Goal: Task Accomplishment & Management: Manage account settings

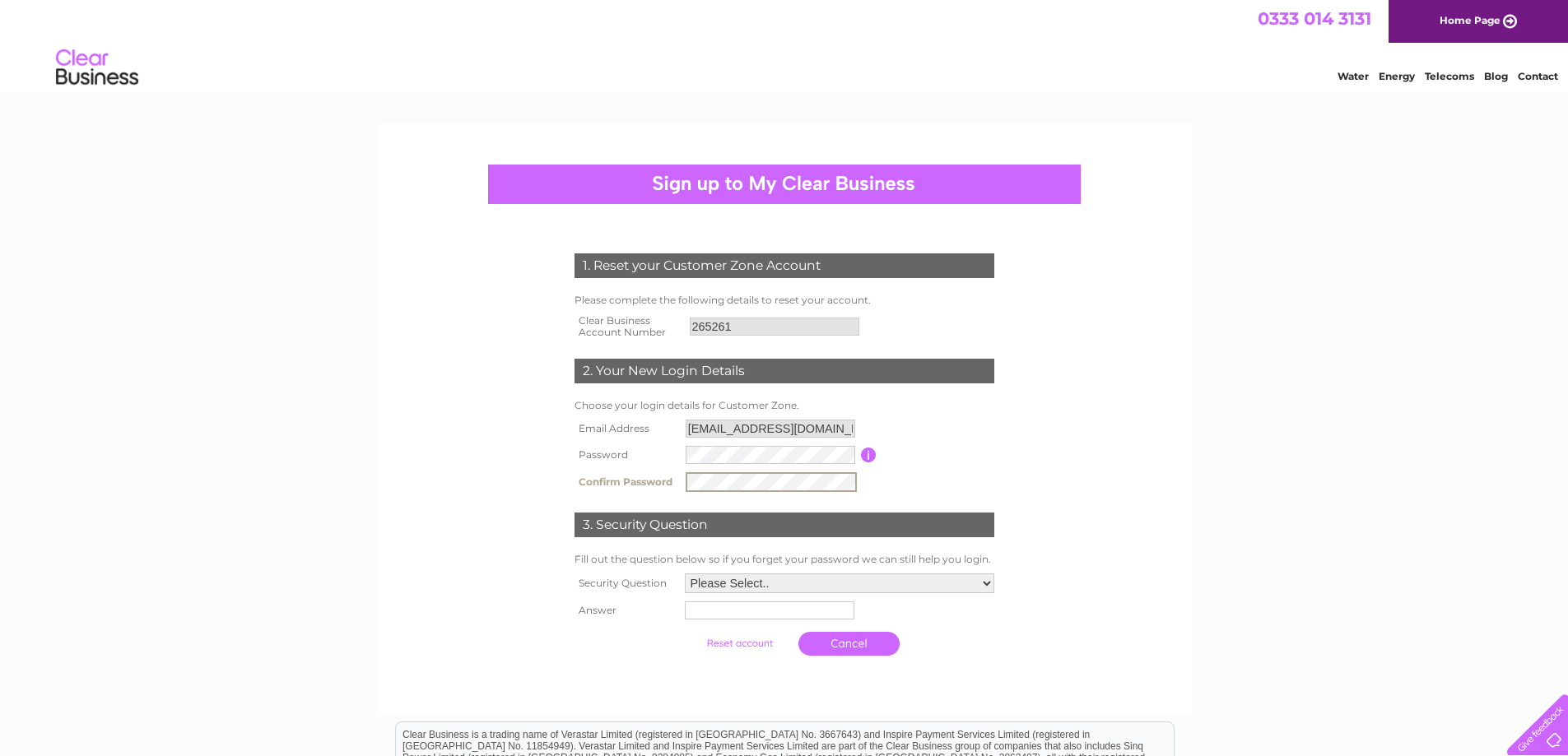
click at [985, 582] on select "Please Select.. In what town or city was your first job? In what town or city d…" at bounding box center [839, 583] width 309 height 20
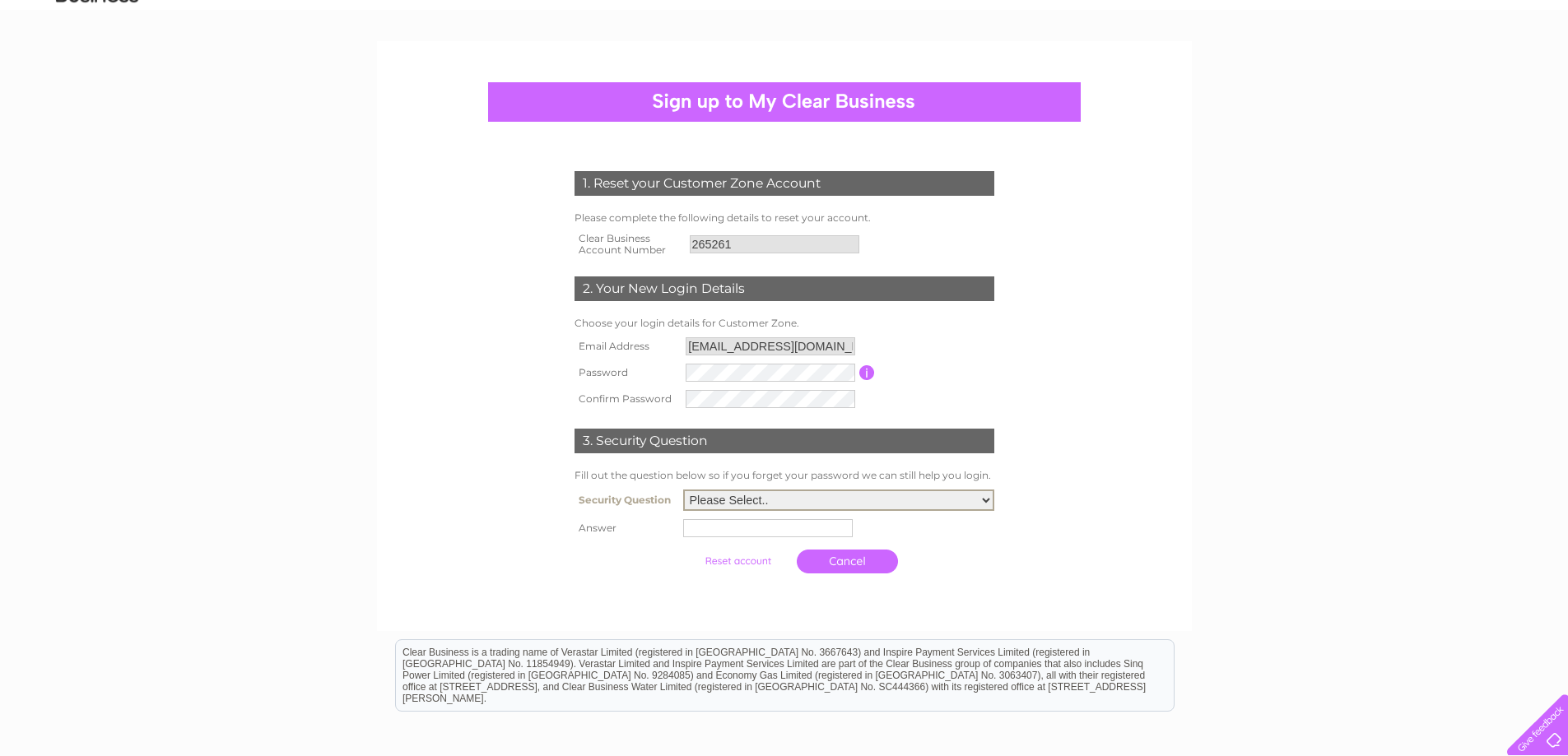
click at [988, 498] on select "Please Select.. In what town or city was your first job? In what town or city d…" at bounding box center [838, 500] width 311 height 21
select select "4"
click at [683, 491] on select "Please Select.. In what town or city was your first job? In what town or city d…" at bounding box center [838, 500] width 311 height 21
click at [755, 523] on input "text" at bounding box center [767, 528] width 169 height 18
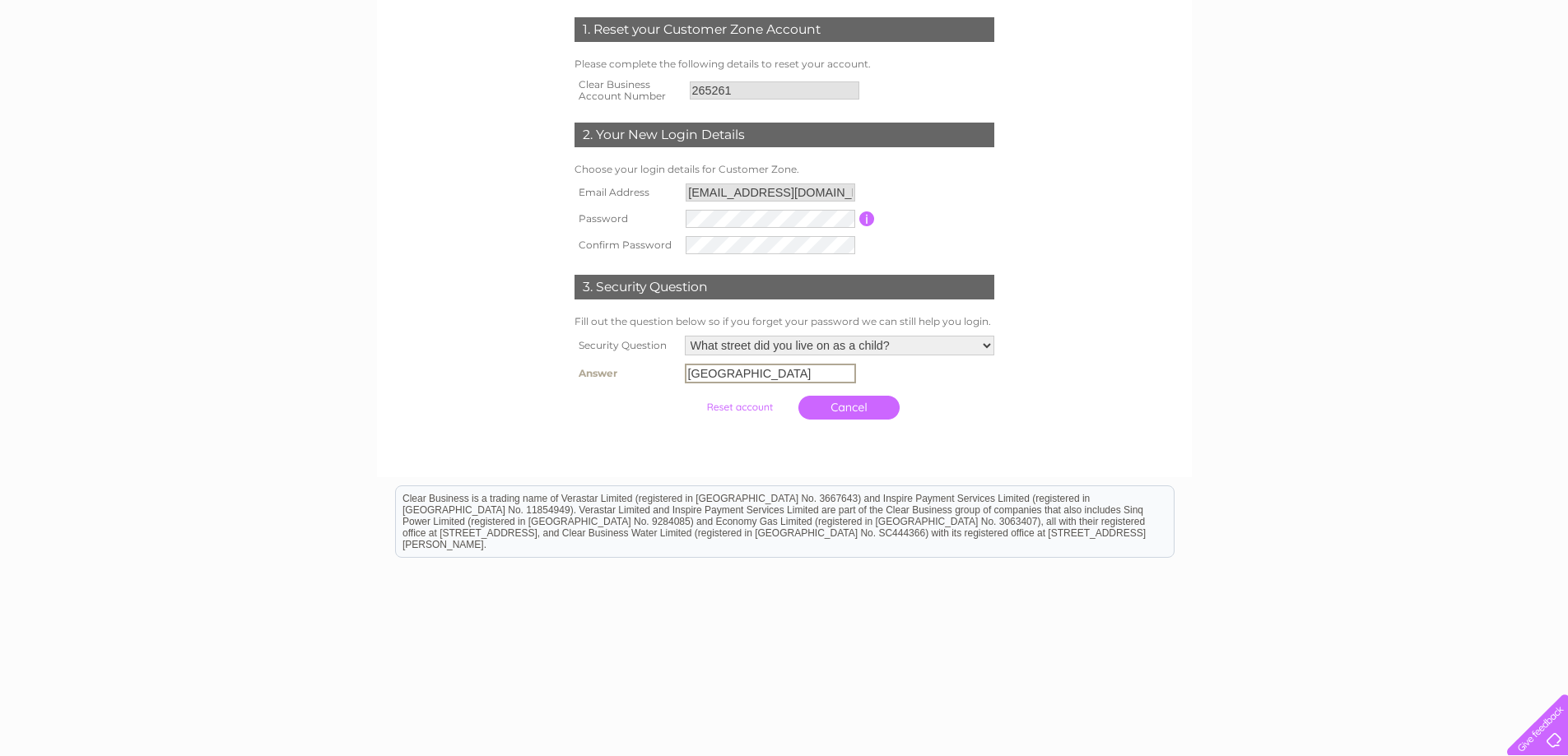
scroll to position [247, 0]
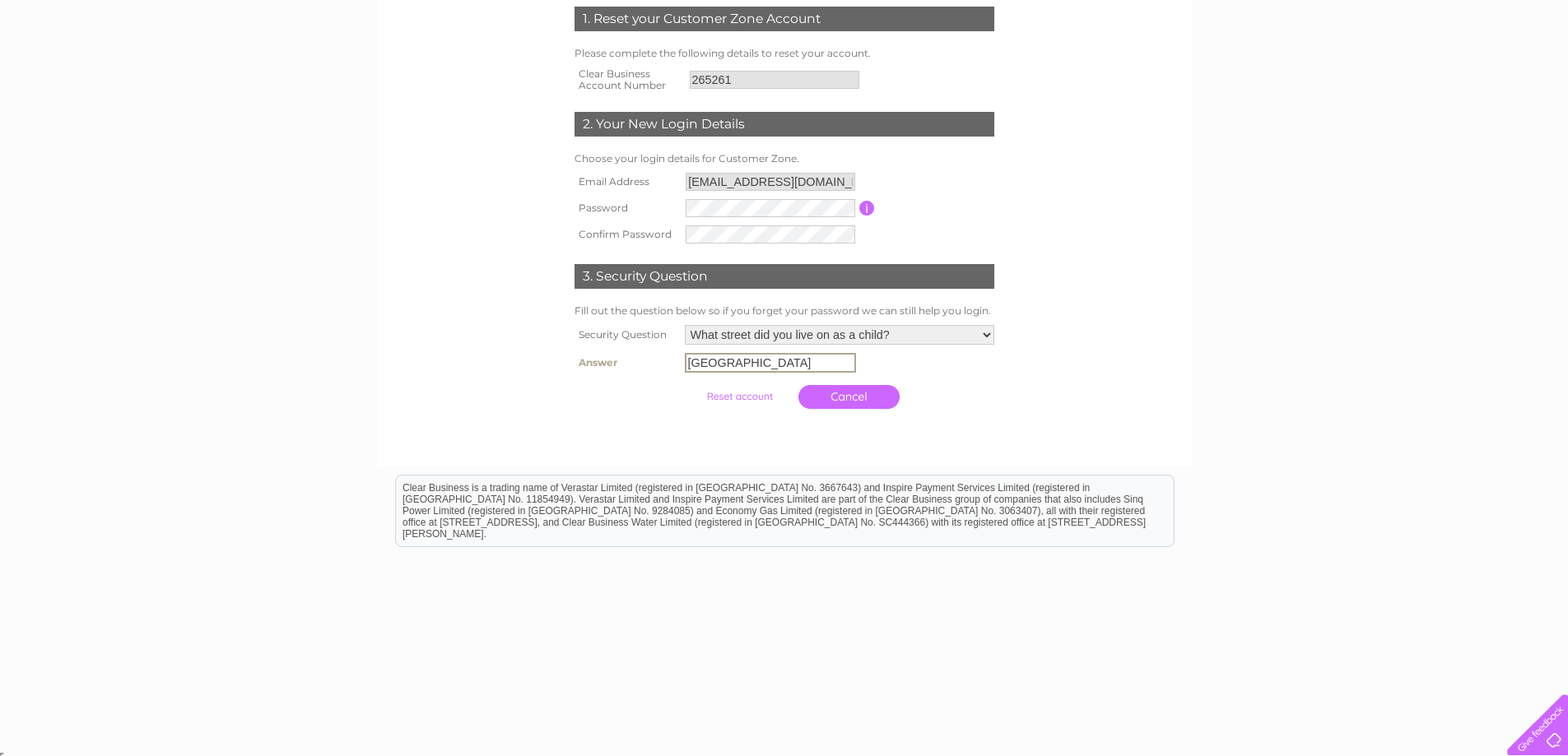
type input "Granville Street"
click at [731, 399] on input "submit" at bounding box center [739, 396] width 101 height 23
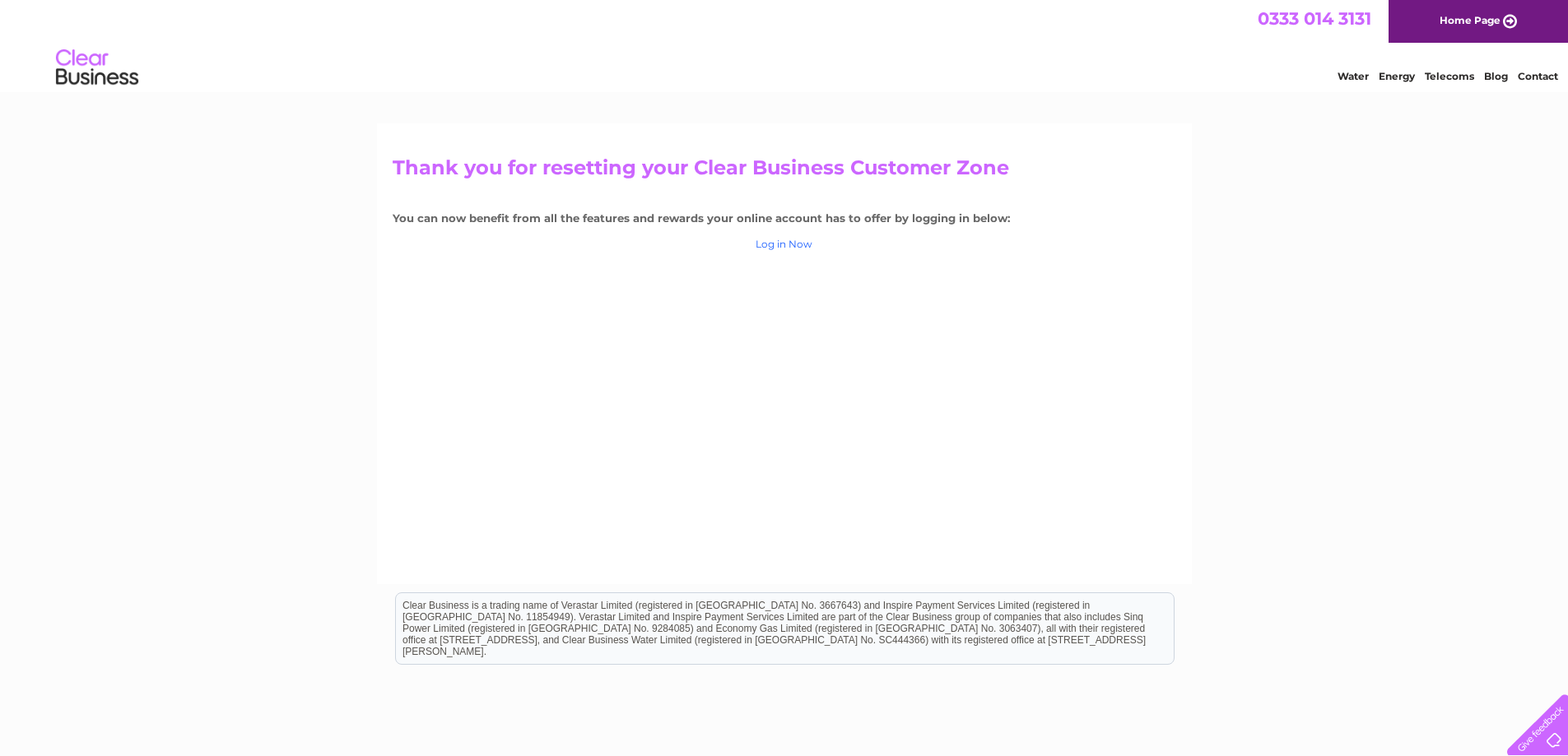
click at [782, 243] on link "Log in Now" at bounding box center [783, 243] width 57 height 12
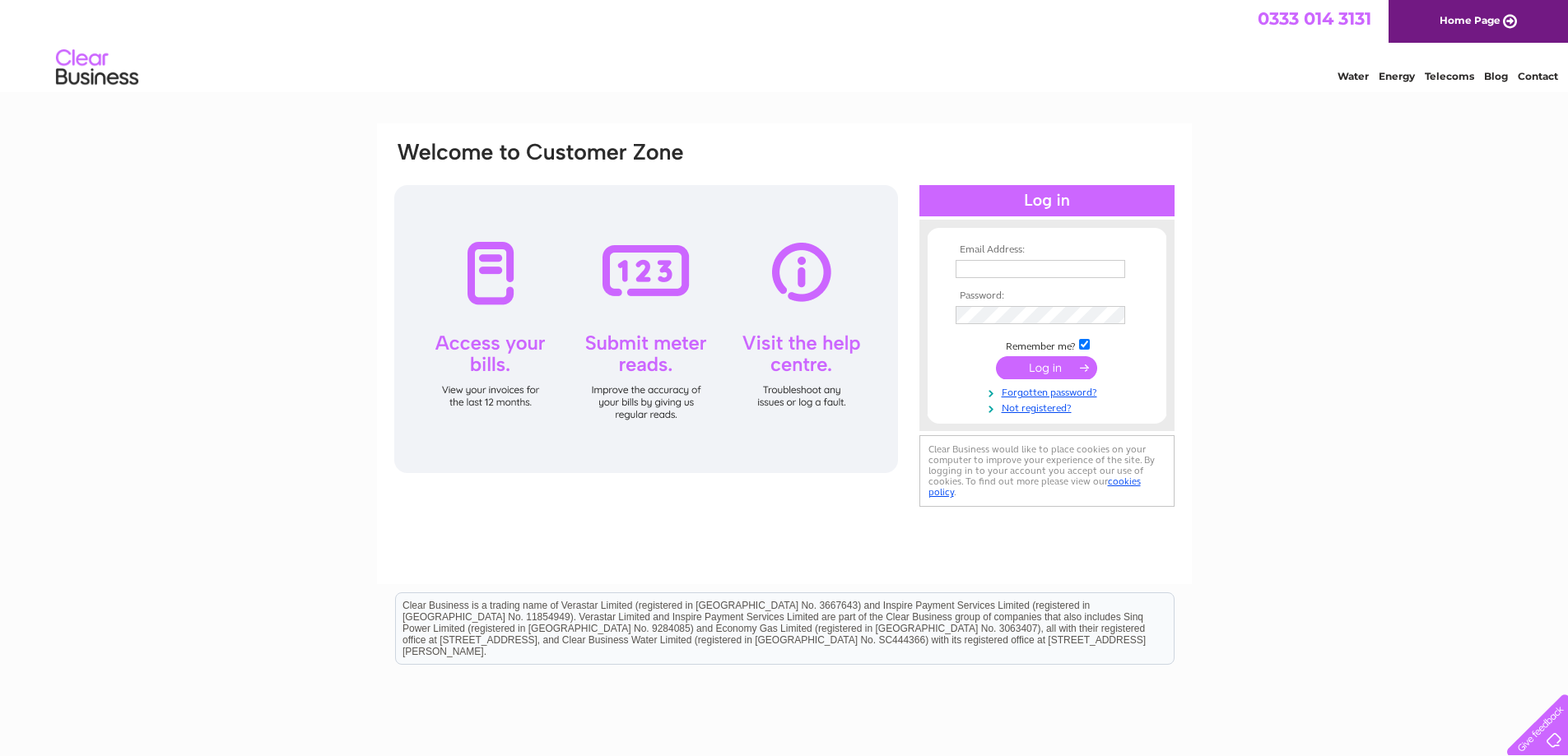
type input "ro67701@aol.com"
click at [1041, 365] on input "submit" at bounding box center [1046, 367] width 101 height 23
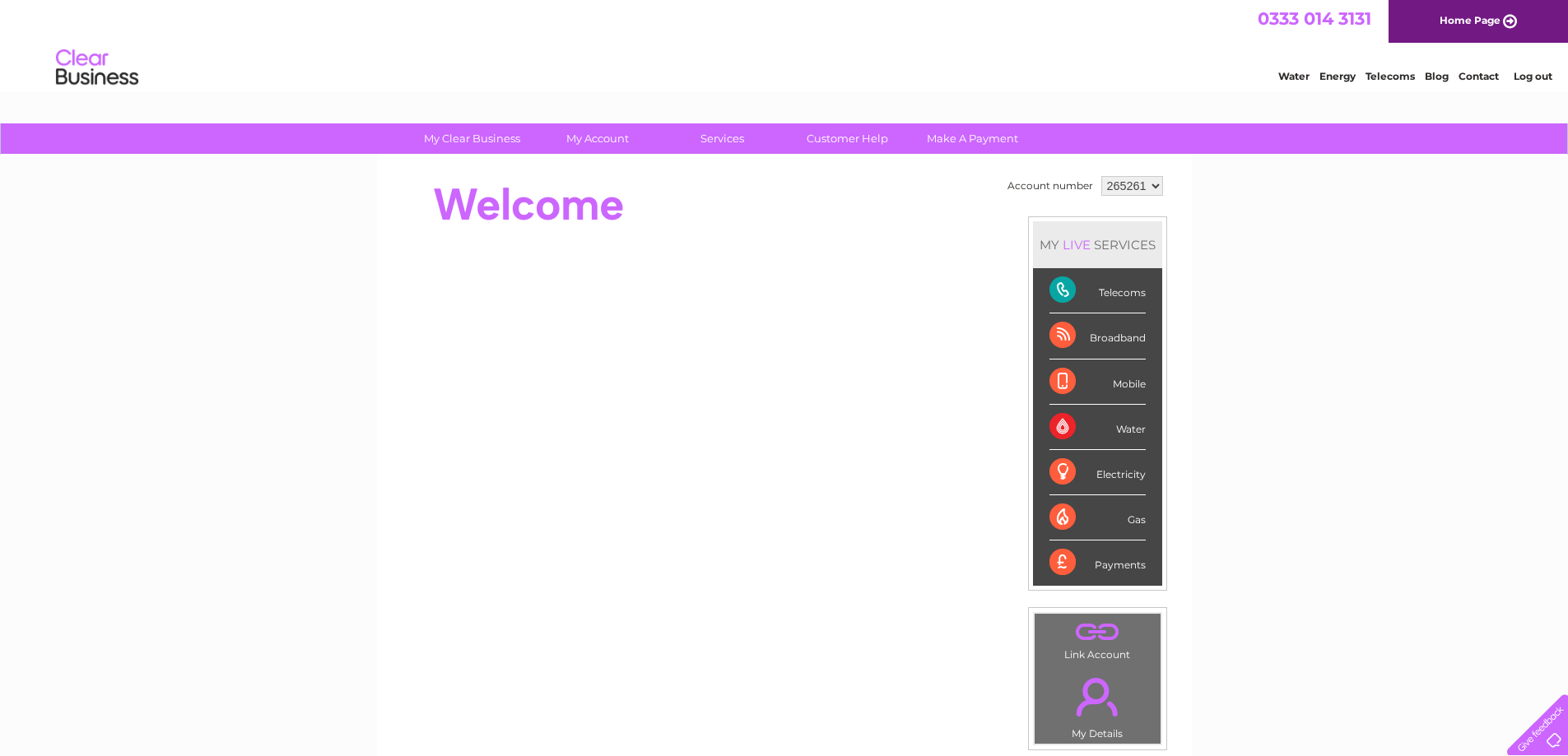
click at [1131, 292] on div "Telecoms" at bounding box center [1097, 291] width 96 height 45
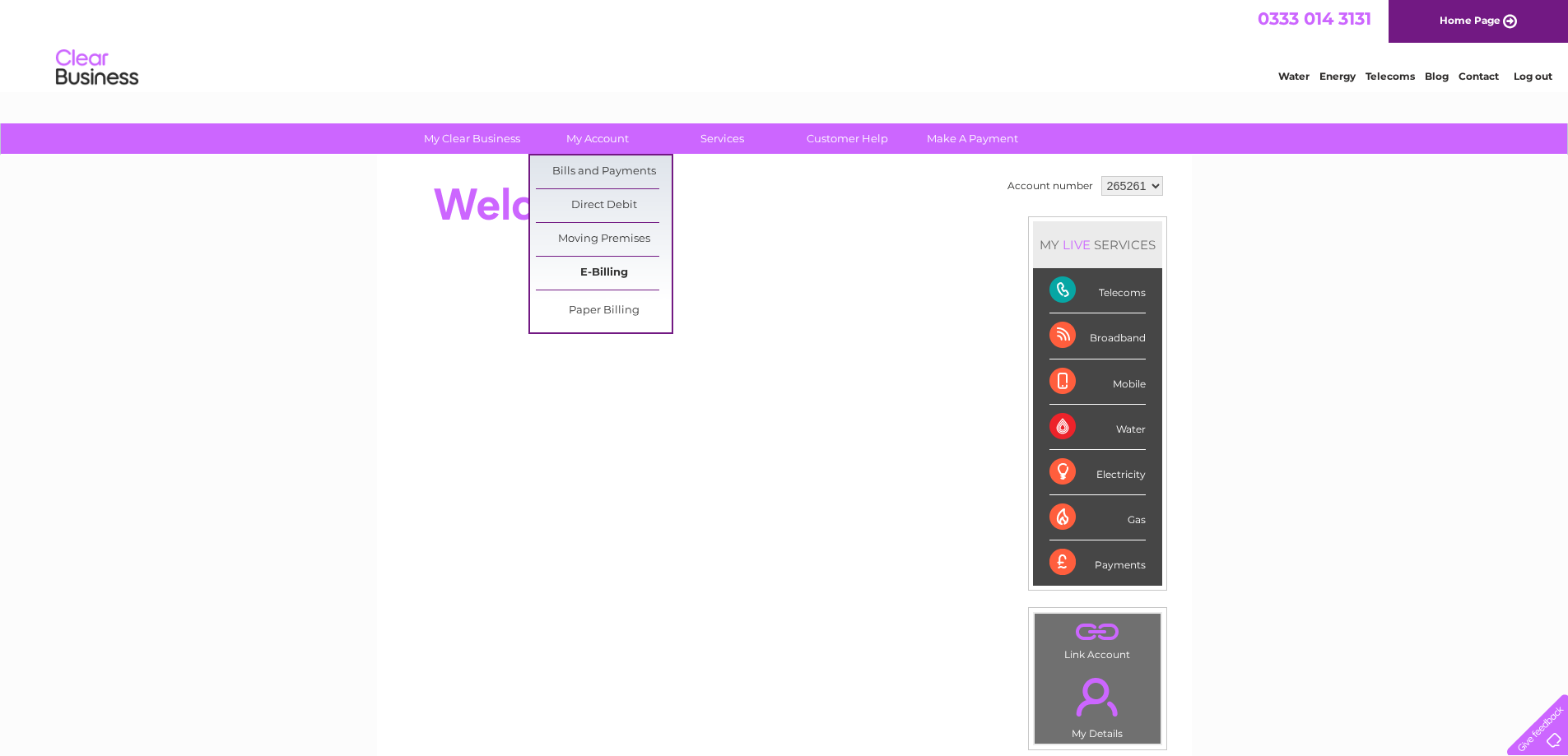
click at [609, 267] on link "E-Billing" at bounding box center [603, 273] width 135 height 33
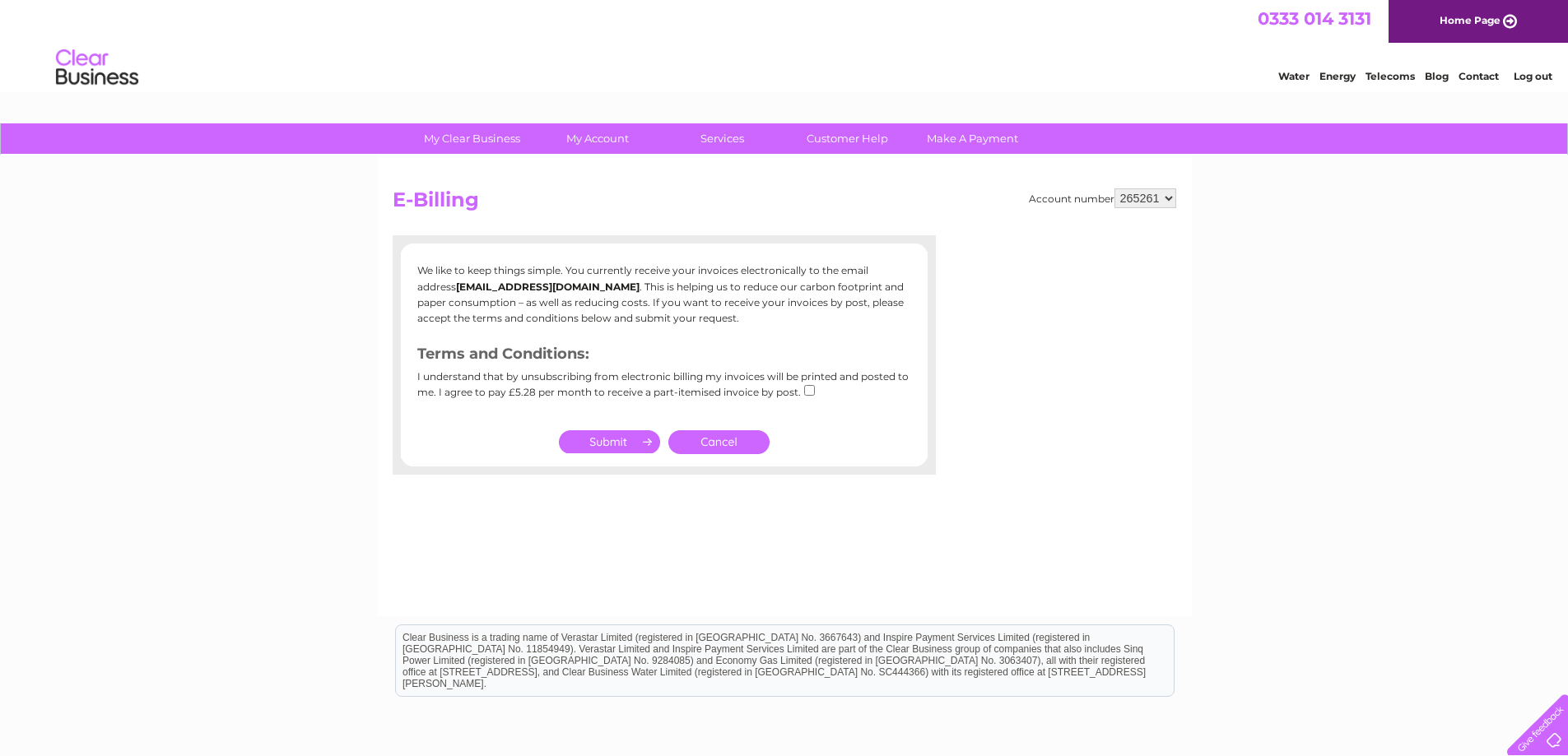
click at [592, 444] on input "submit" at bounding box center [609, 442] width 101 height 23
click at [804, 390] on input "checkbox" at bounding box center [808, 390] width 10 height 10
checkbox input "true"
click at [599, 443] on input "submit" at bounding box center [609, 442] width 101 height 23
click at [715, 449] on link "Cancel" at bounding box center [719, 443] width 101 height 24
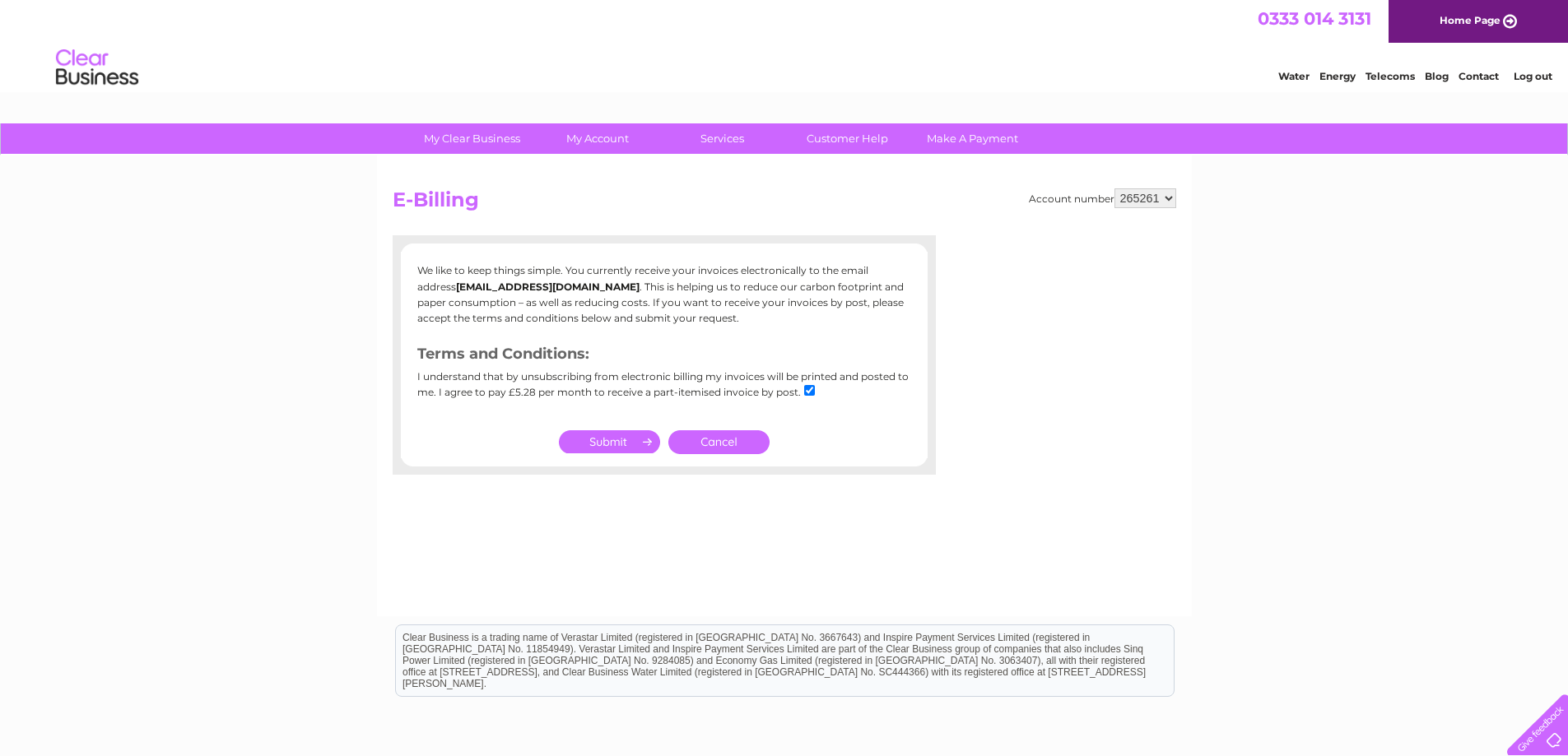
click at [717, 438] on link "Cancel" at bounding box center [719, 443] width 101 height 24
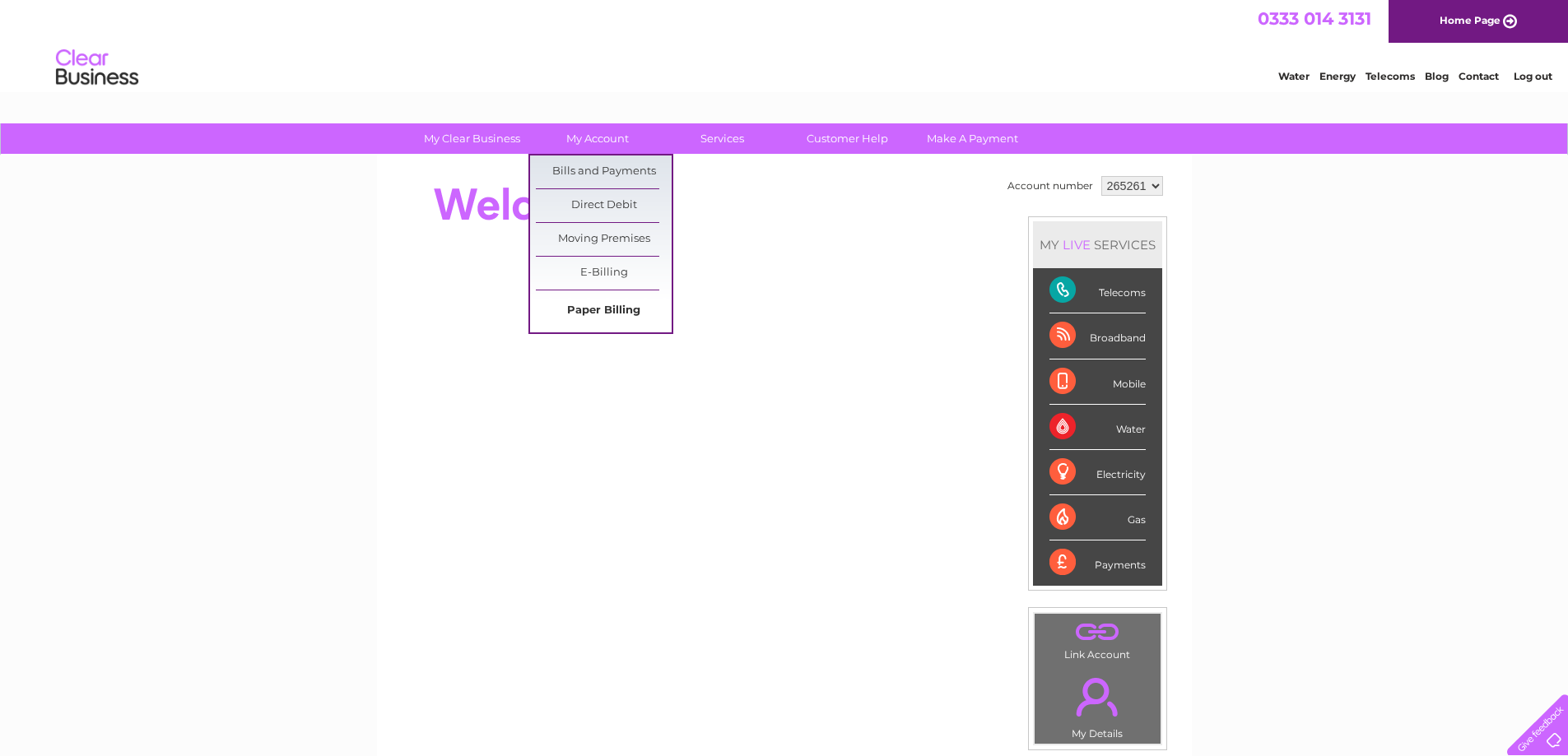
click at [596, 319] on link "Paper Billing" at bounding box center [603, 310] width 135 height 33
click at [574, 167] on link "Bills and Payments" at bounding box center [603, 171] width 135 height 33
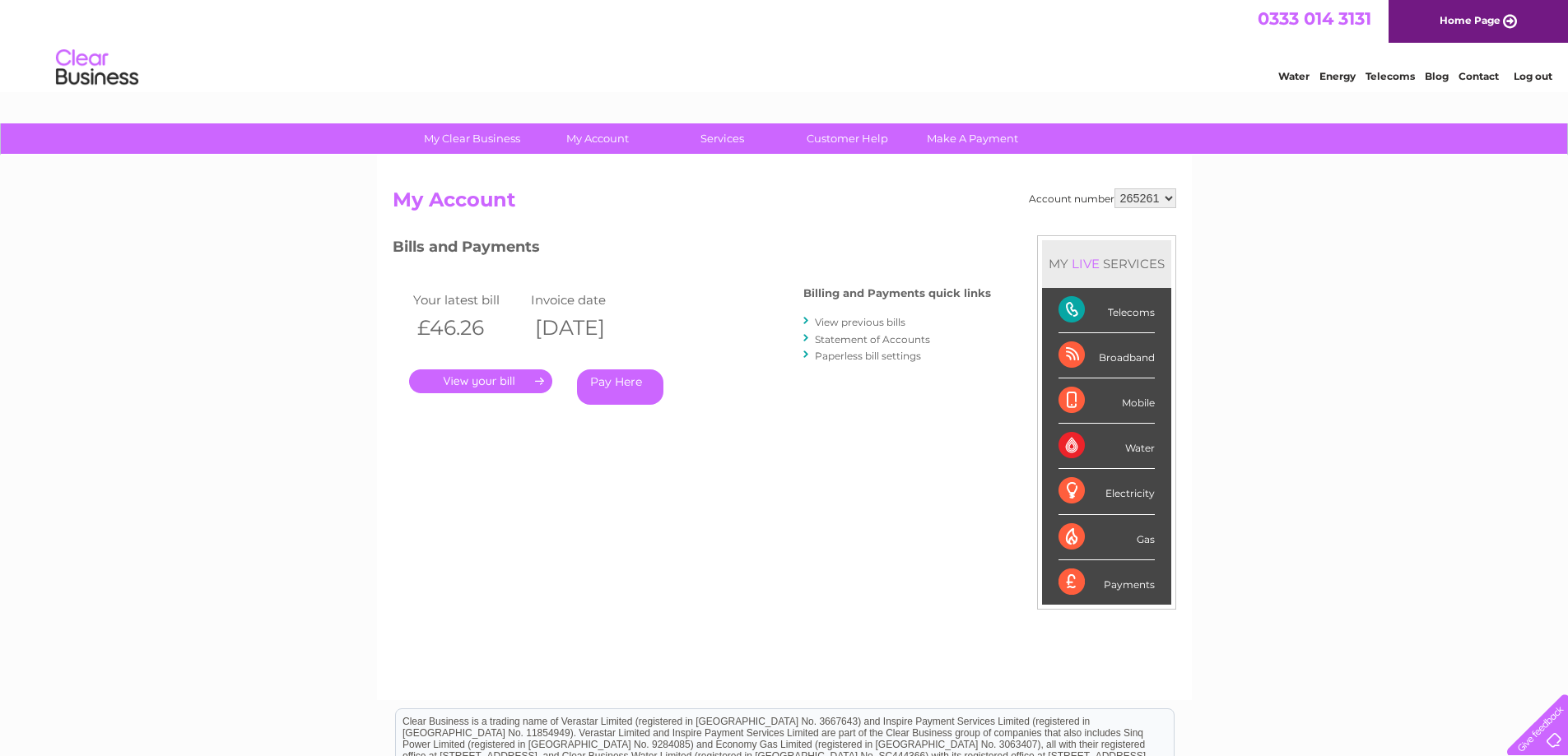
click at [851, 353] on link "Paperless bill settings" at bounding box center [868, 355] width 107 height 12
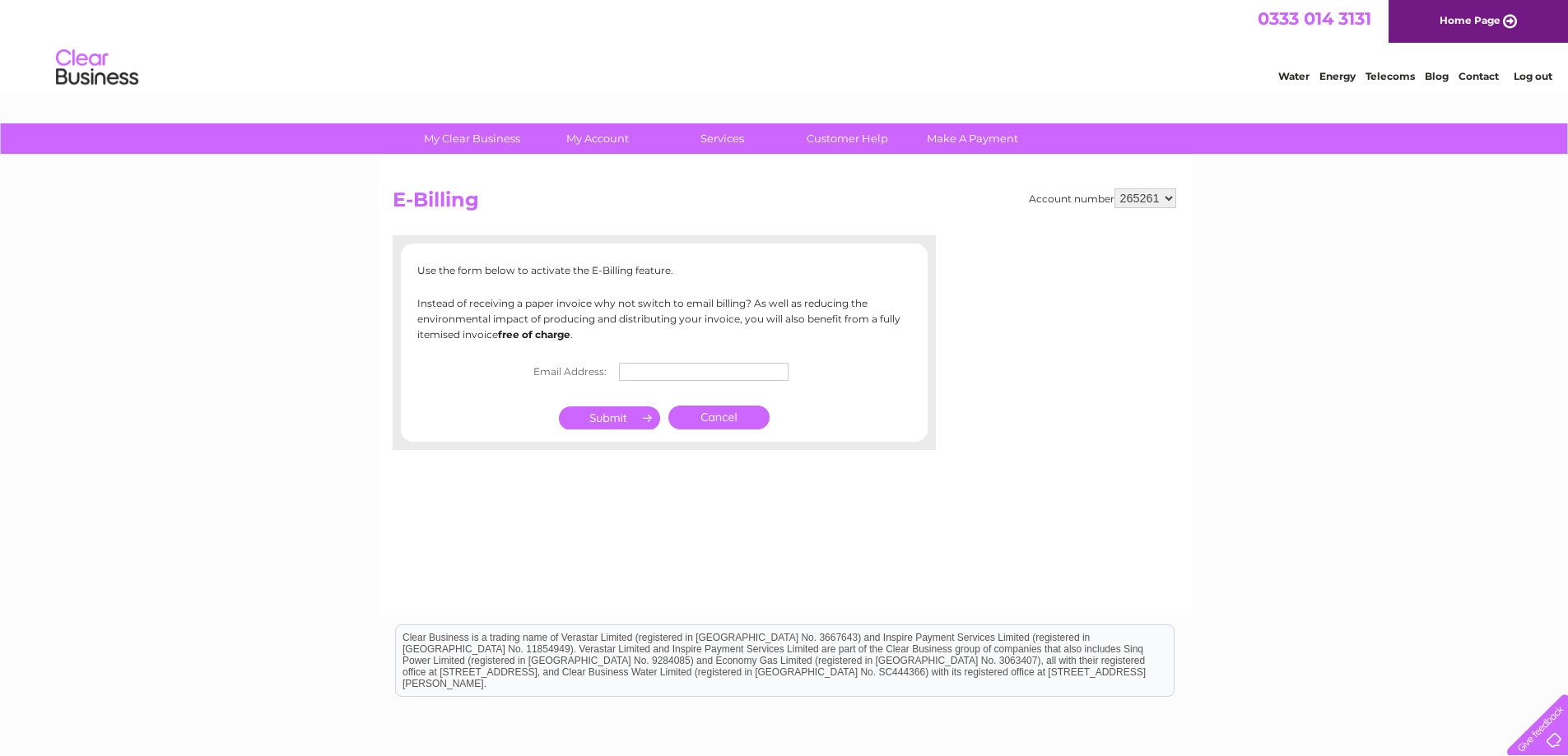
click at [658, 369] on input "text" at bounding box center [703, 371] width 169 height 18
click at [651, 370] on input "[EMAIL_ADDRESS][DOMAIN_NAME]" at bounding box center [705, 372] width 171 height 20
type input "[EMAIL_ADDRESS][DOMAIN_NAME]"
click at [593, 413] on input "submit" at bounding box center [609, 418] width 101 height 23
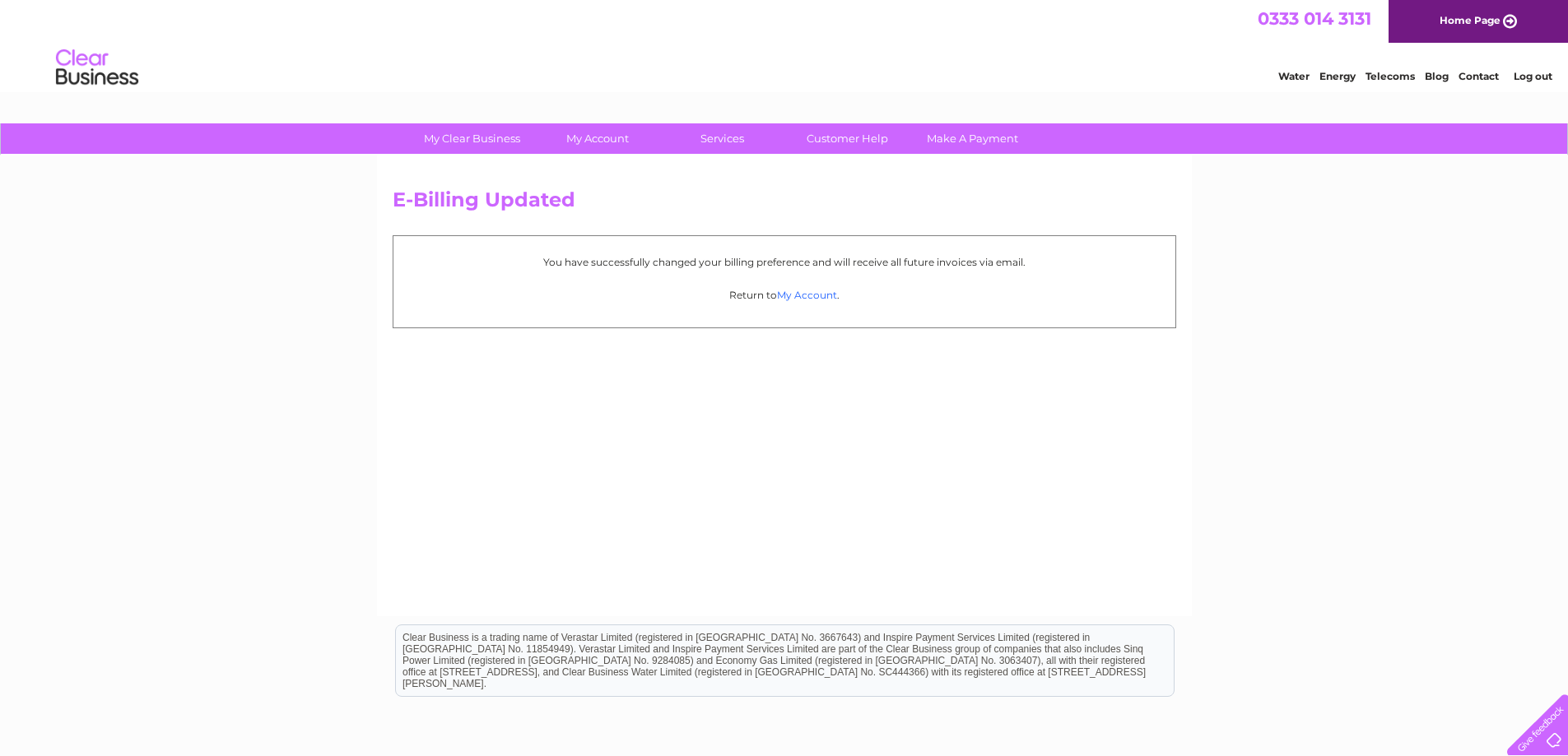
click at [779, 293] on link "My Account" at bounding box center [806, 294] width 60 height 12
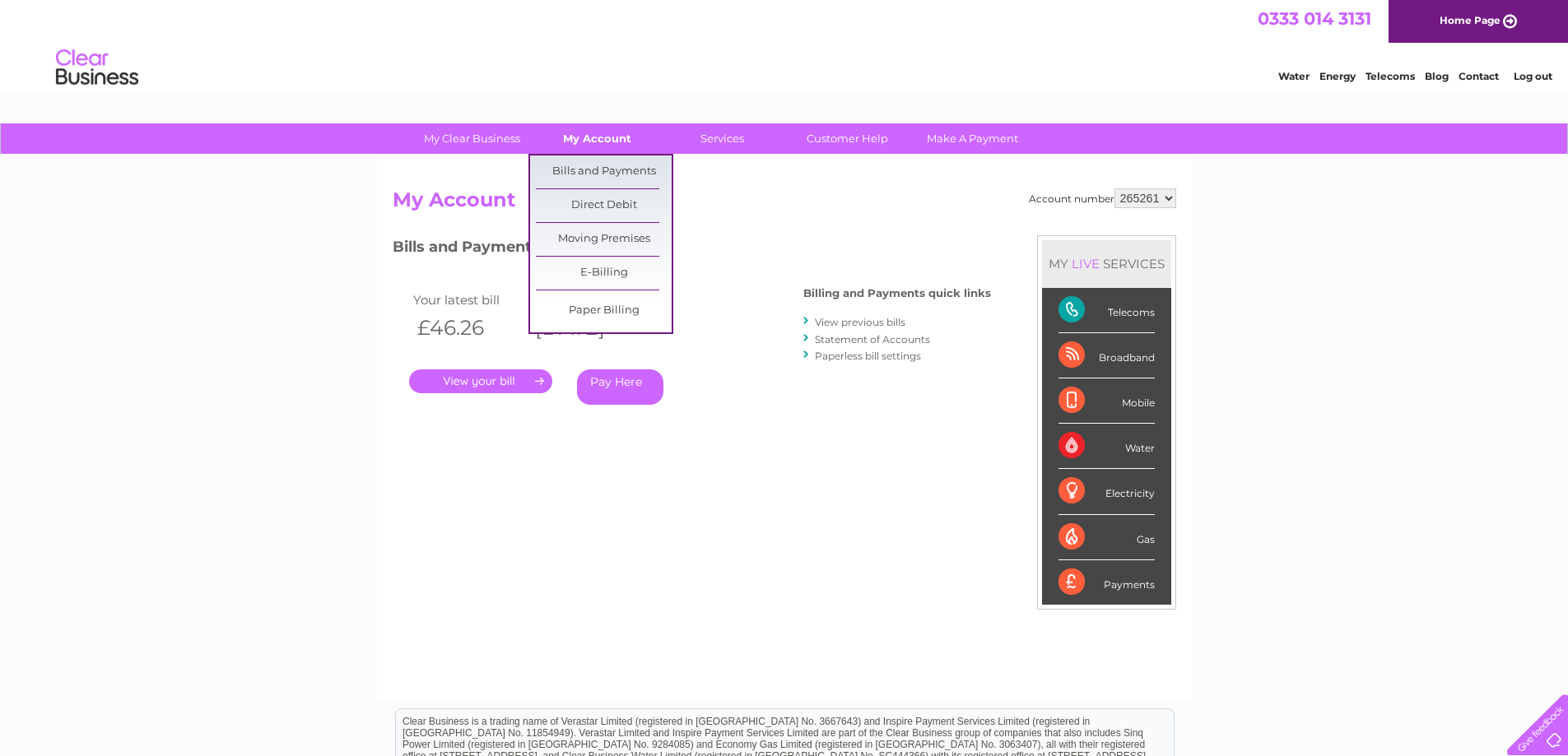
click at [607, 136] on link "My Account" at bounding box center [596, 138] width 135 height 31
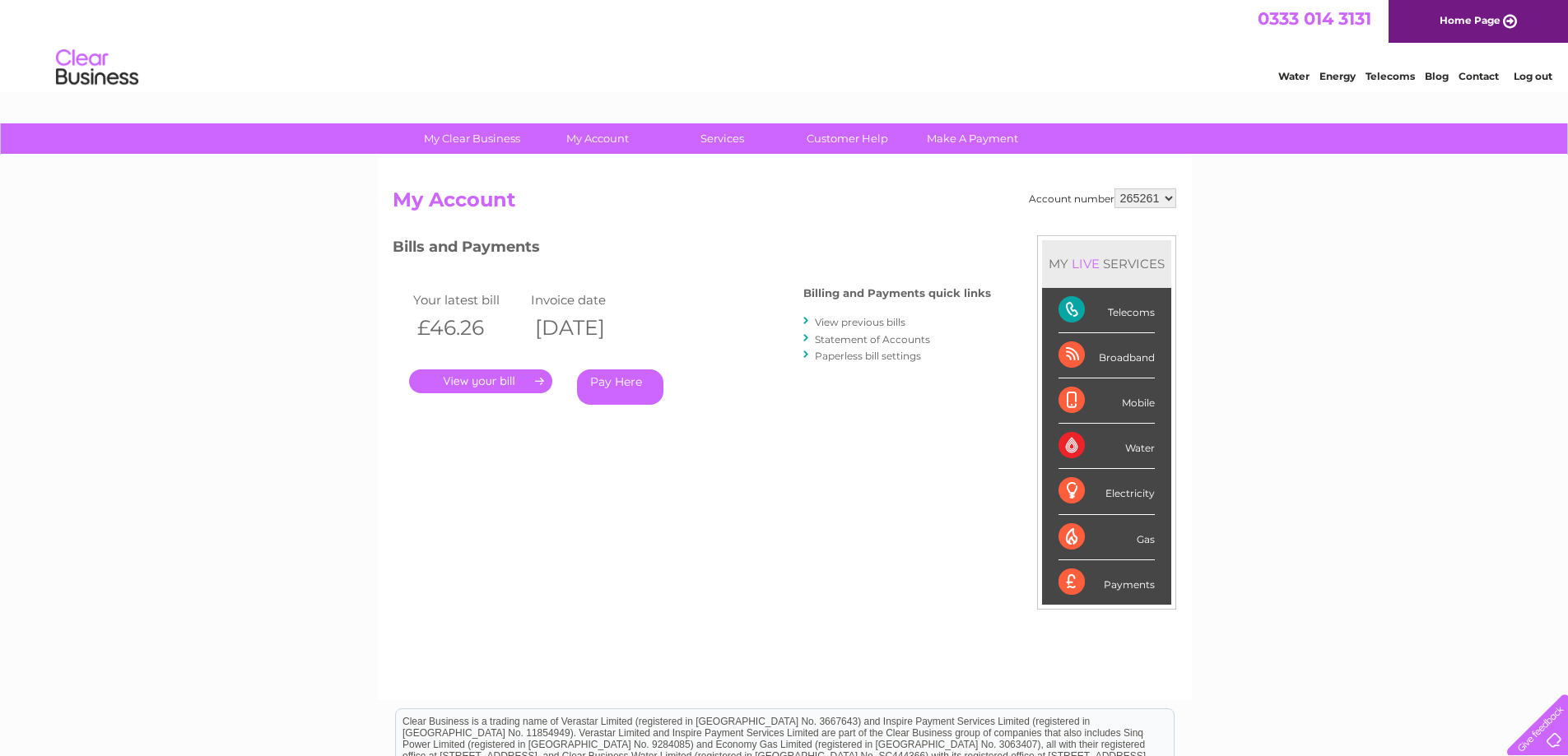
click at [499, 380] on link "." at bounding box center [480, 381] width 143 height 24
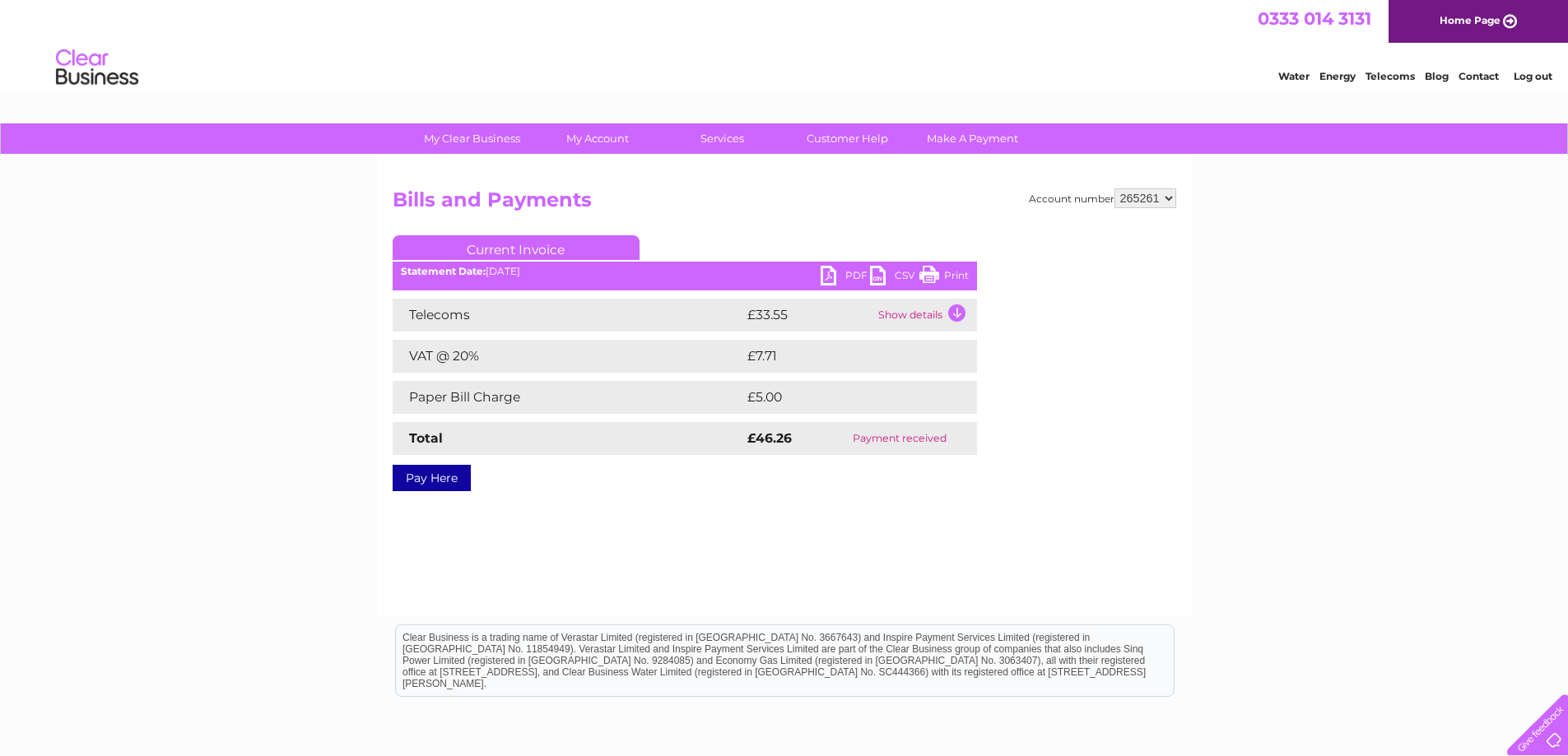
click at [954, 313] on td "Show details" at bounding box center [925, 315] width 103 height 33
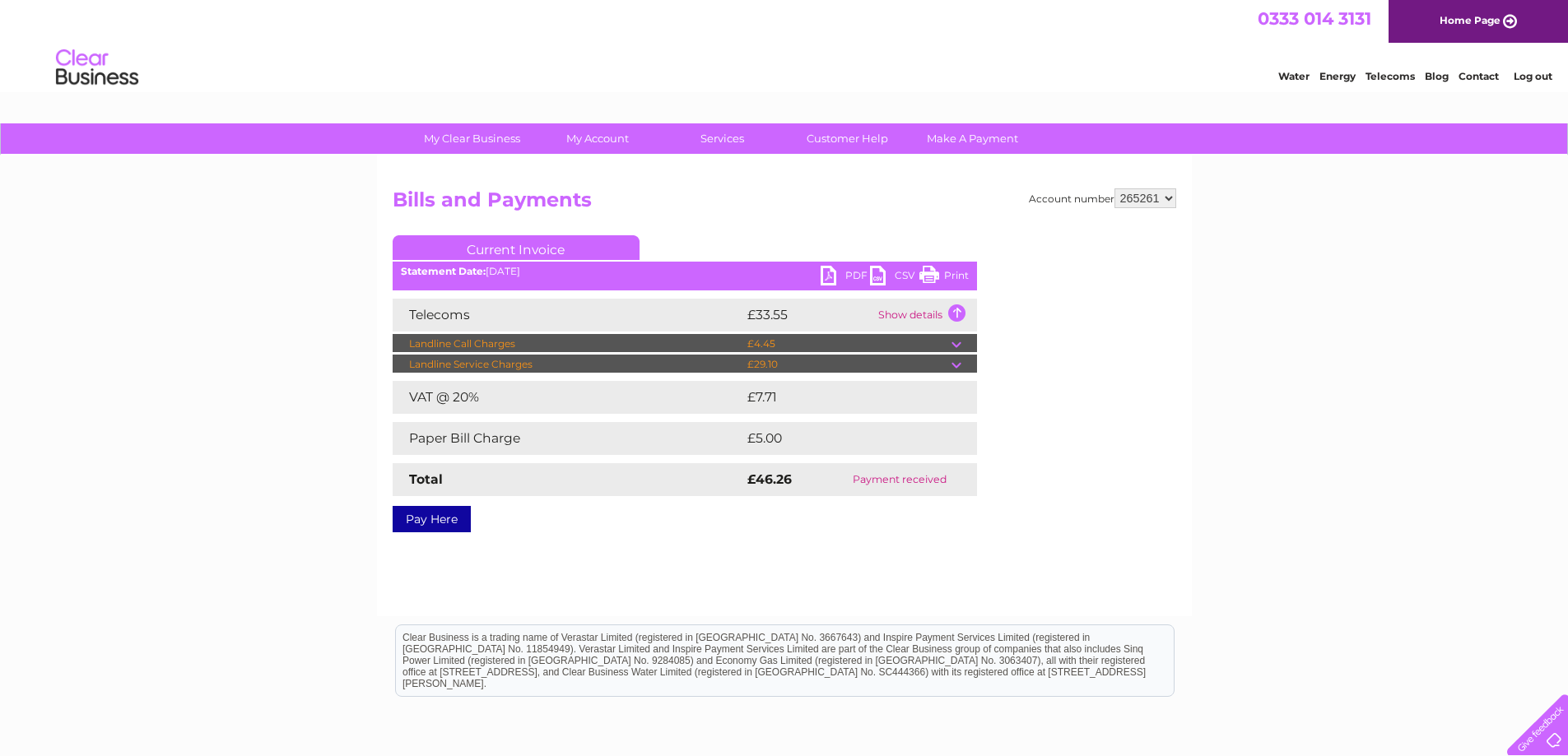
click at [958, 341] on td at bounding box center [963, 344] width 25 height 20
